Goal: Task Accomplishment & Management: Manage account settings

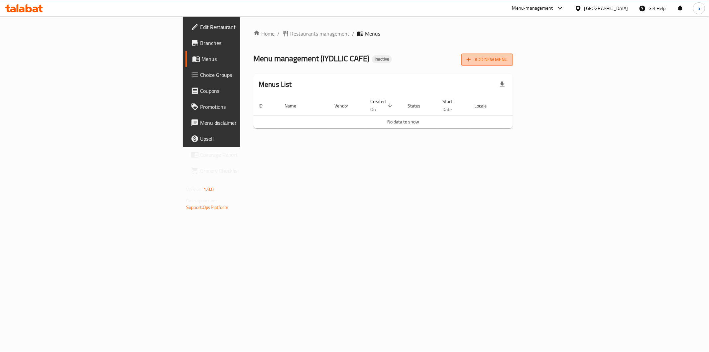
click at [507, 58] on span "Add New Menu" at bounding box center [487, 59] width 41 height 8
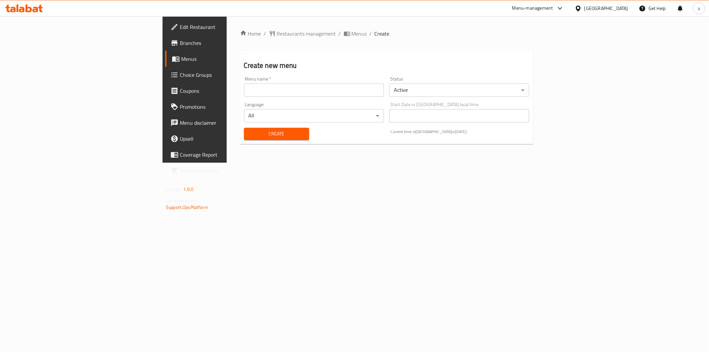
click at [257, 90] on input "text" at bounding box center [314, 89] width 140 height 13
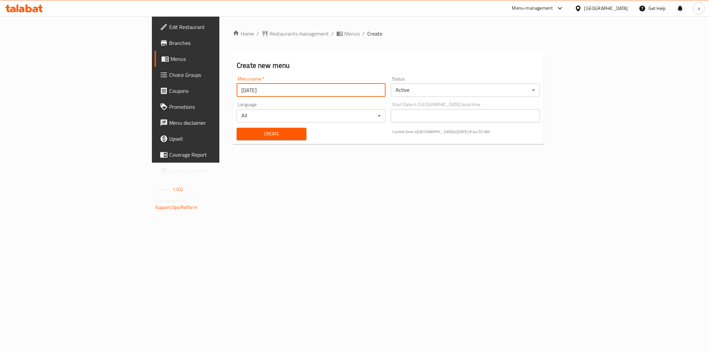
type input "[DATE]"
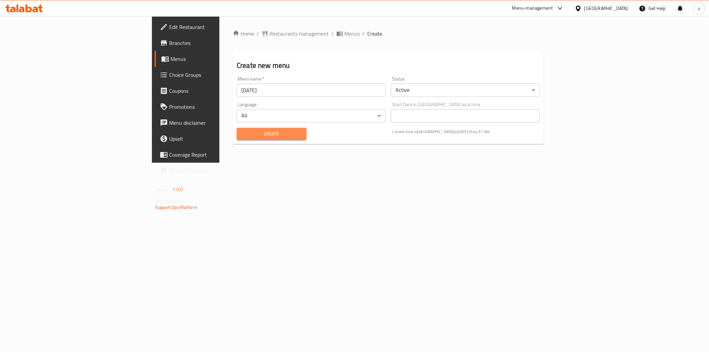
click at [242, 130] on span "Create" at bounding box center [271, 134] width 59 height 8
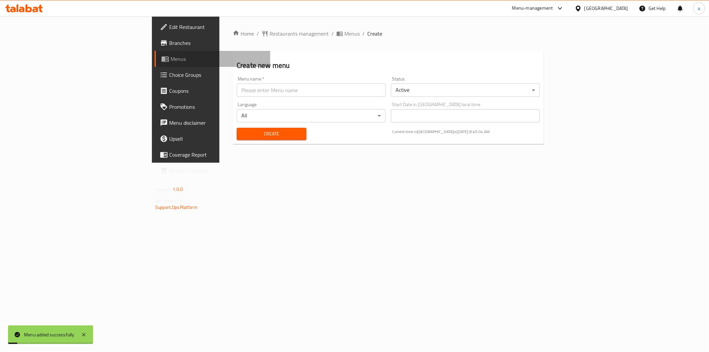
click at [155, 63] on link "Menus" at bounding box center [213, 59] width 116 height 16
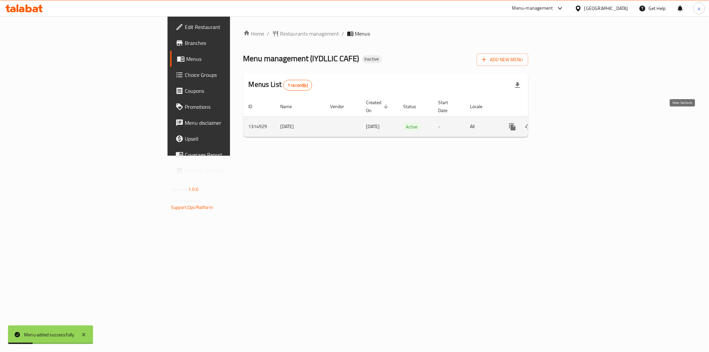
click at [564, 123] on icon "enhanced table" at bounding box center [560, 127] width 8 height 8
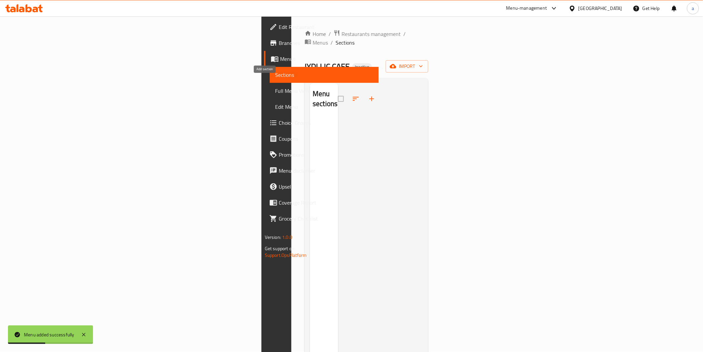
click at [368, 95] on icon "button" at bounding box center [372, 99] width 8 height 8
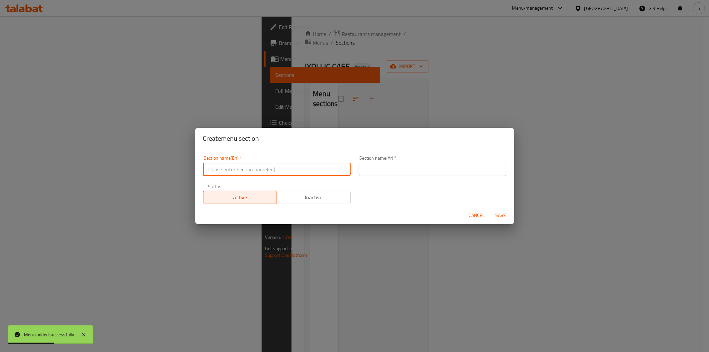
click at [287, 171] on input "text" at bounding box center [277, 168] width 148 height 13
click at [325, 110] on div "Create menu section Section name(En)   * Section name(En) * Section name(Ar)   …" at bounding box center [354, 176] width 709 height 352
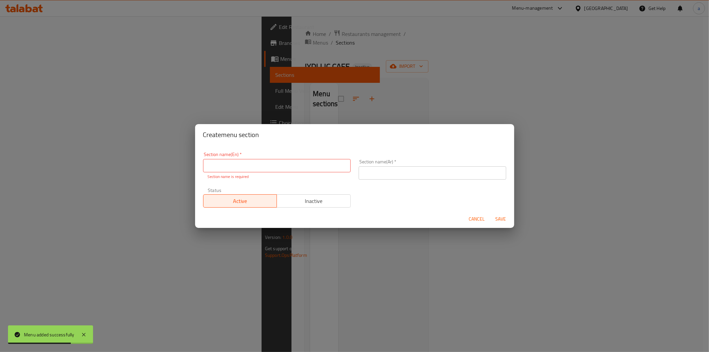
click at [483, 220] on span "Cancel" at bounding box center [477, 219] width 16 height 8
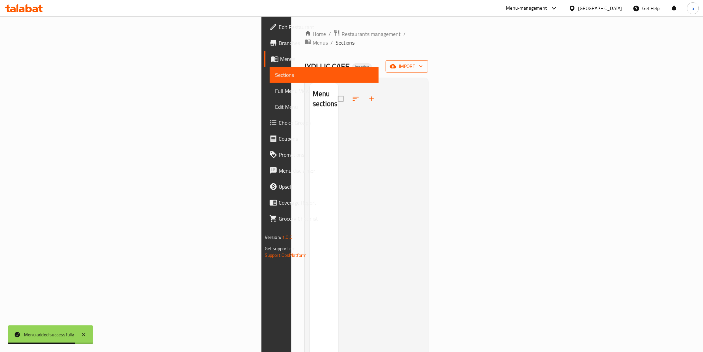
click at [423, 62] on span "import" at bounding box center [407, 66] width 32 height 8
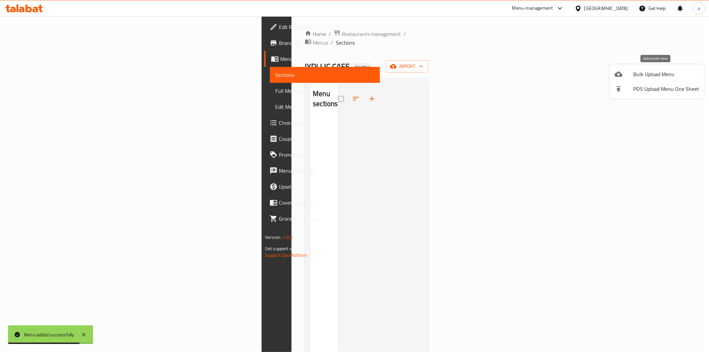
click at [662, 72] on span "Bulk Upload Menu" at bounding box center [666, 74] width 66 height 8
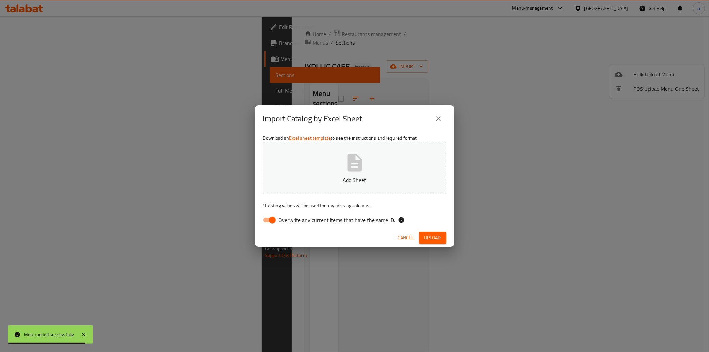
click at [275, 218] on input "Overwrite any current items that have the same ID." at bounding box center [272, 219] width 38 height 13
checkbox input "false"
click at [398, 166] on button "Add Sheet" at bounding box center [354, 168] width 183 height 53
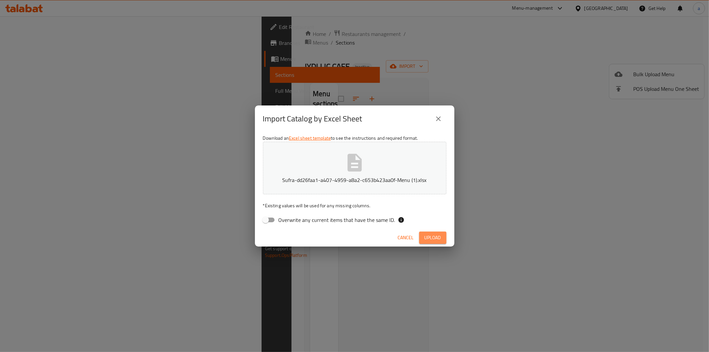
click at [444, 241] on button "Upload" at bounding box center [432, 237] width 27 height 12
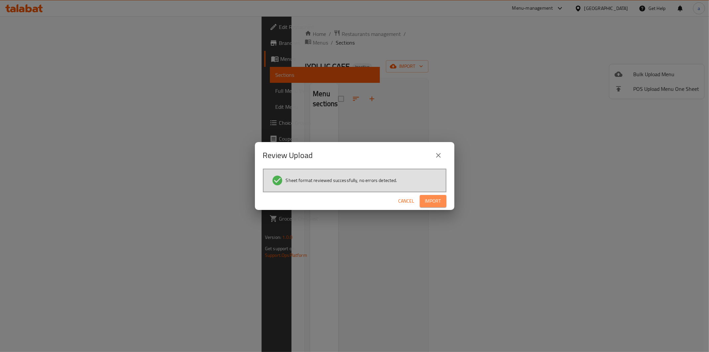
click at [436, 201] on span "Import" at bounding box center [433, 201] width 16 height 8
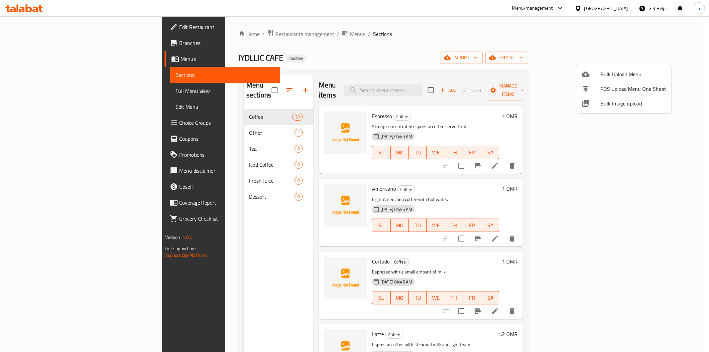
click at [233, 85] on div at bounding box center [354, 176] width 709 height 352
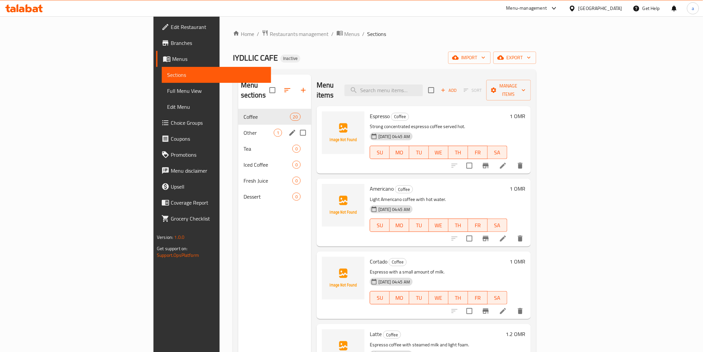
click at [244, 129] on span "Other" at bounding box center [259, 133] width 30 height 8
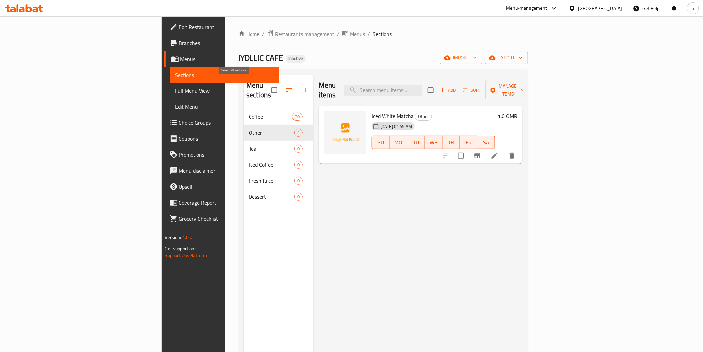
click at [268, 87] on input "checkbox" at bounding box center [275, 90] width 14 height 14
click at [268, 89] on input "checkbox" at bounding box center [275, 90] width 14 height 14
checkbox input "false"
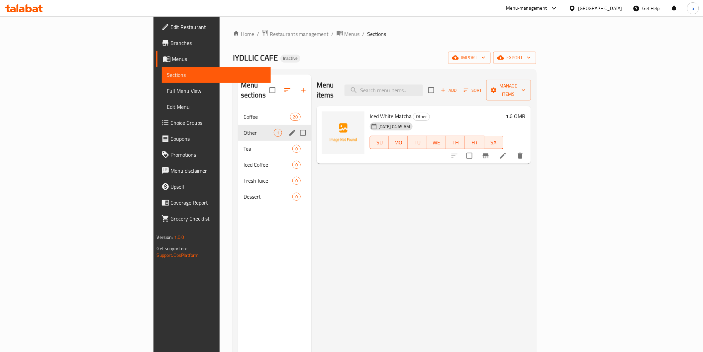
click at [296, 126] on input "Menu sections" at bounding box center [303, 133] width 14 height 14
checkbox input "true"
click at [296, 142] on input "Menu sections" at bounding box center [303, 149] width 14 height 14
checkbox input "true"
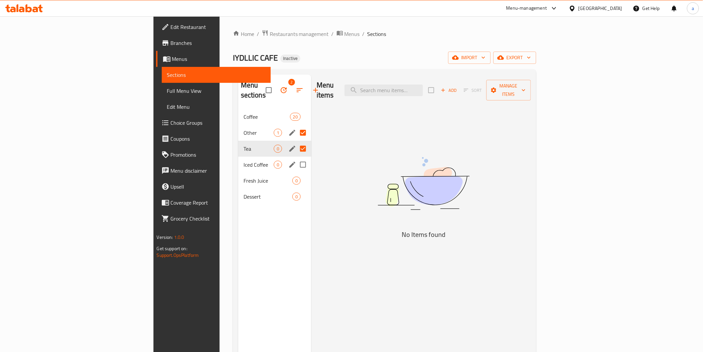
click at [296, 158] on input "Menu sections" at bounding box center [303, 165] width 14 height 14
checkbox input "true"
click at [296, 173] on input "Menu sections" at bounding box center [303, 180] width 14 height 14
checkbox input "true"
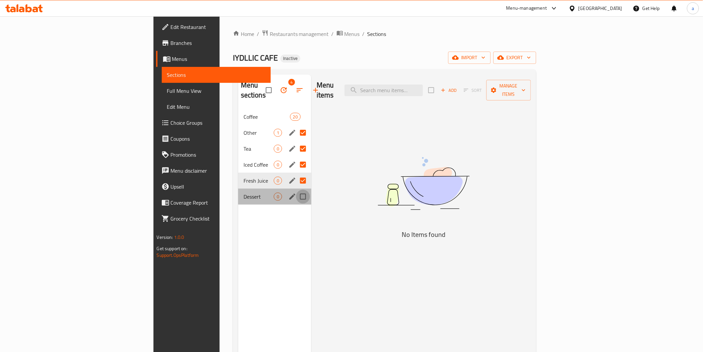
click at [296, 189] on input "Menu sections" at bounding box center [303, 196] width 14 height 14
checkbox input "true"
click at [276, 85] on button "button" at bounding box center [284, 90] width 16 height 16
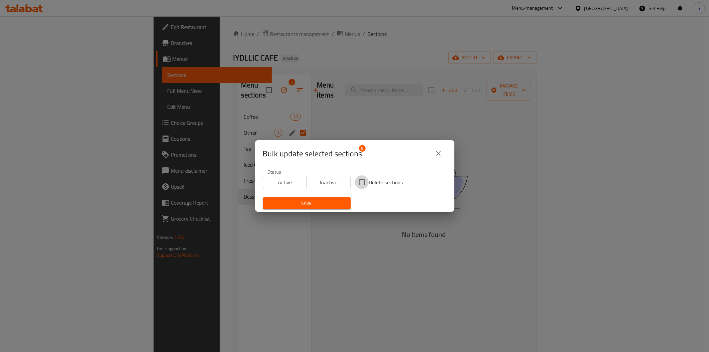
click at [362, 179] on input "Delete sections" at bounding box center [362, 182] width 14 height 14
checkbox input "true"
click at [334, 197] on button "Save" at bounding box center [307, 203] width 88 height 12
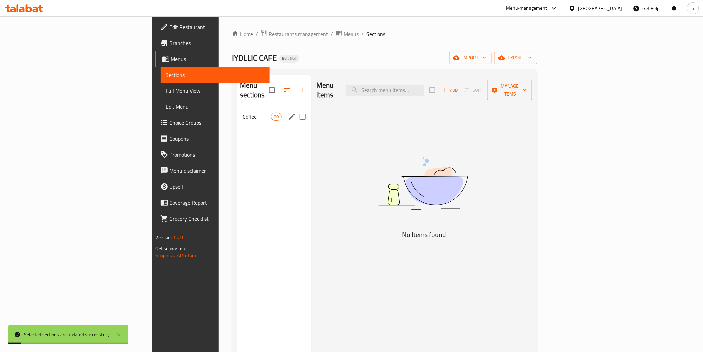
click at [243, 113] on span "Coffee" at bounding box center [257, 117] width 28 height 8
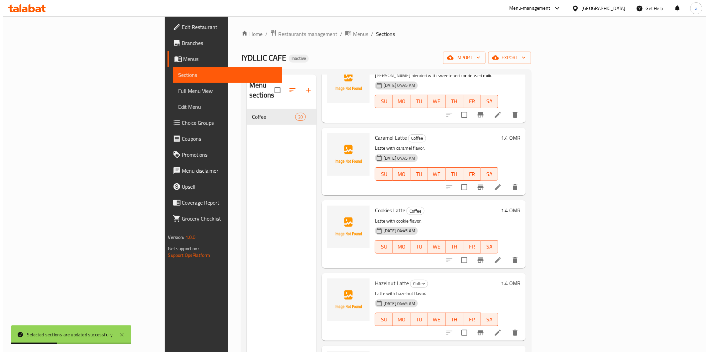
scroll to position [480, 0]
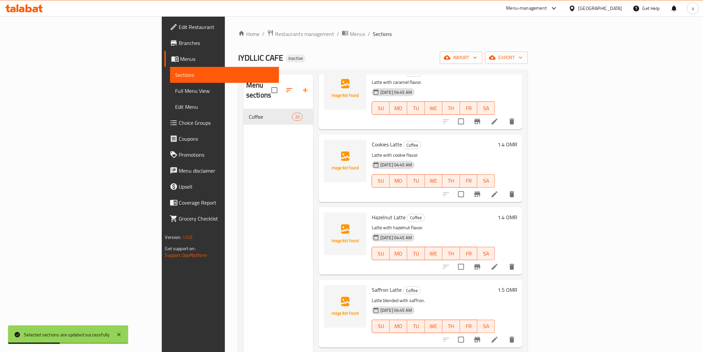
click at [175, 90] on span "Full Menu View" at bounding box center [224, 91] width 98 height 8
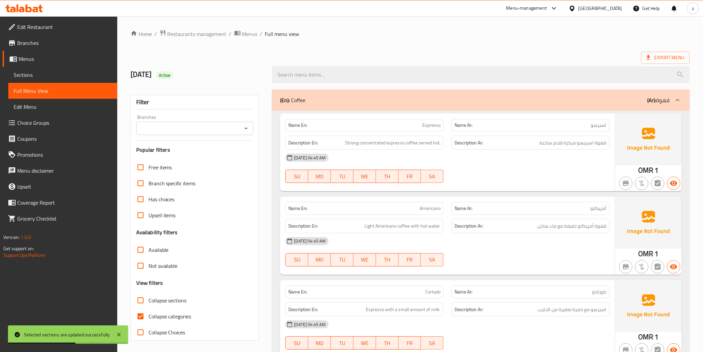
click at [177, 312] on span "Collapse categories" at bounding box center [170, 316] width 43 height 8
click at [149, 312] on input "Collapse categories" at bounding box center [141, 316] width 16 height 16
checkbox input "false"
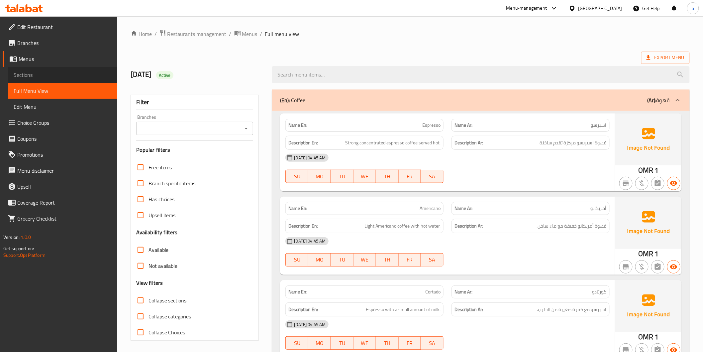
click at [72, 72] on span "Sections" at bounding box center [63, 75] width 98 height 8
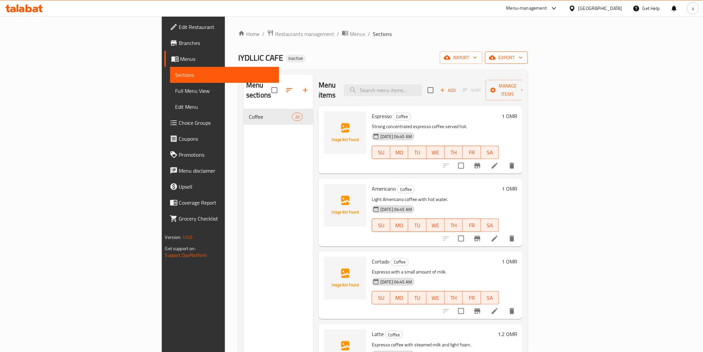
click at [523, 61] on span "export" at bounding box center [506, 58] width 32 height 8
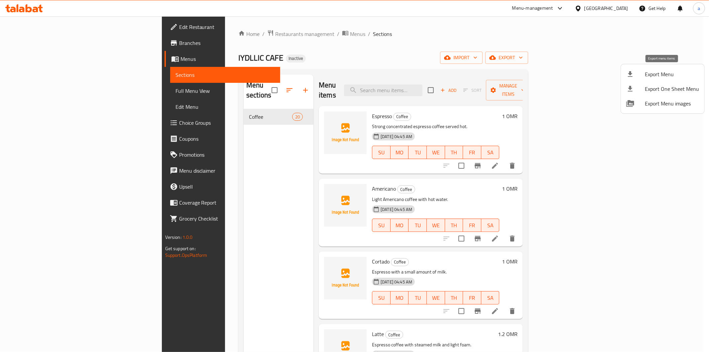
click at [662, 75] on span "Export Menu" at bounding box center [672, 74] width 54 height 8
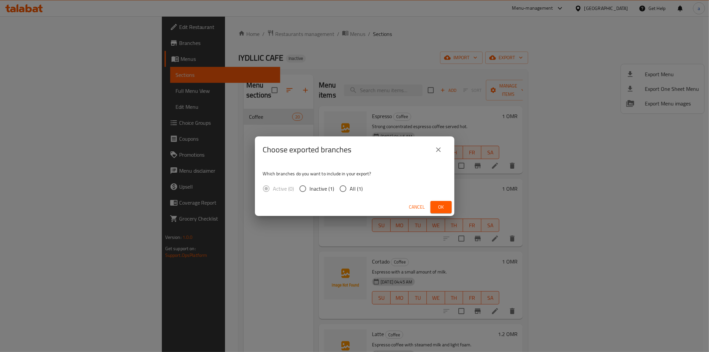
click at [360, 189] on span "All (1)" at bounding box center [356, 188] width 13 height 8
click at [350, 189] on input "All (1)" at bounding box center [343, 188] width 14 height 14
radio input "true"
click at [446, 207] on span "Ok" at bounding box center [441, 207] width 11 height 8
